Goal: Find specific page/section: Find specific page/section

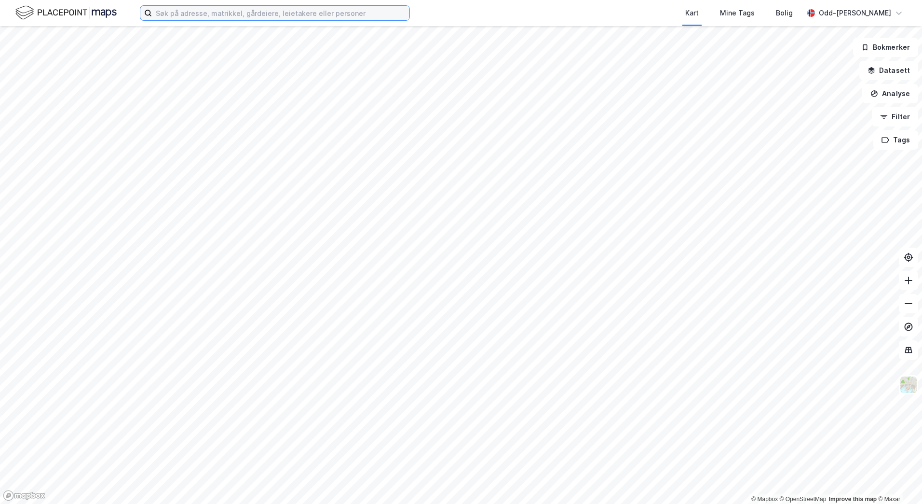
click at [168, 14] on input at bounding box center [281, 13] width 258 height 14
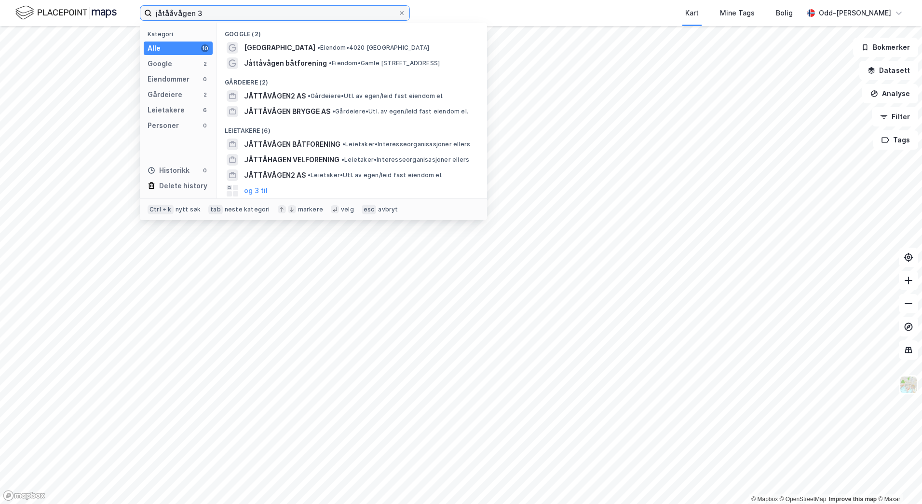
type input "jåtååvågen 3"
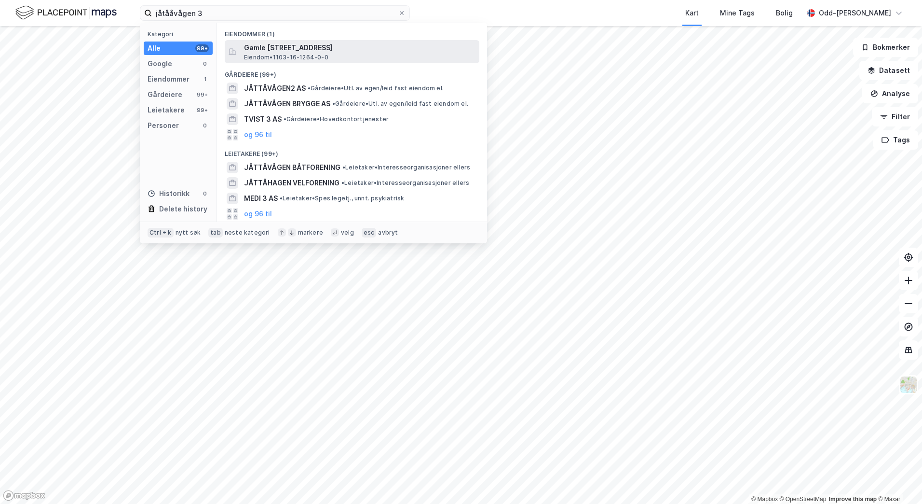
click at [287, 50] on span "Gamle [STREET_ADDRESS]" at bounding box center [360, 48] width 232 height 12
